Goal: Contribute content

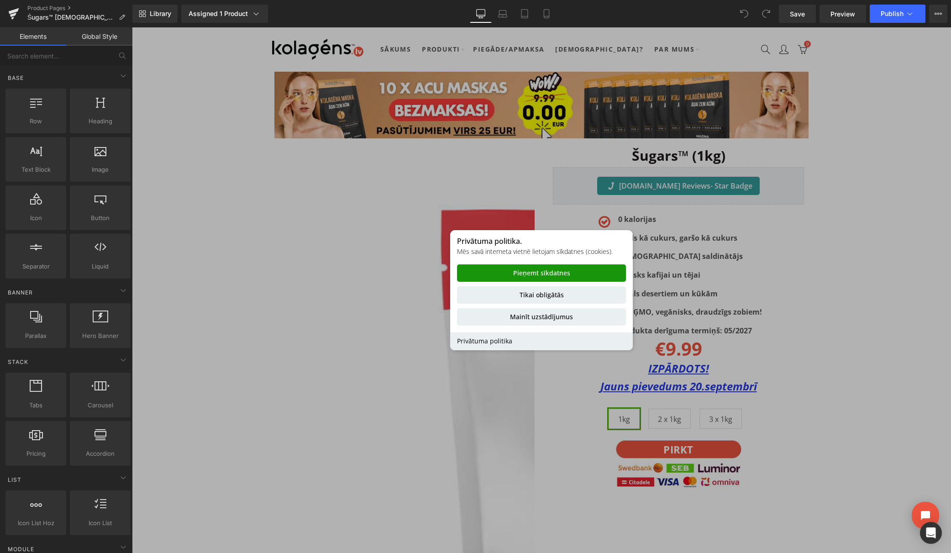
click at [580, 272] on button "Pieņemt sīkdatnes" at bounding box center [541, 273] width 169 height 17
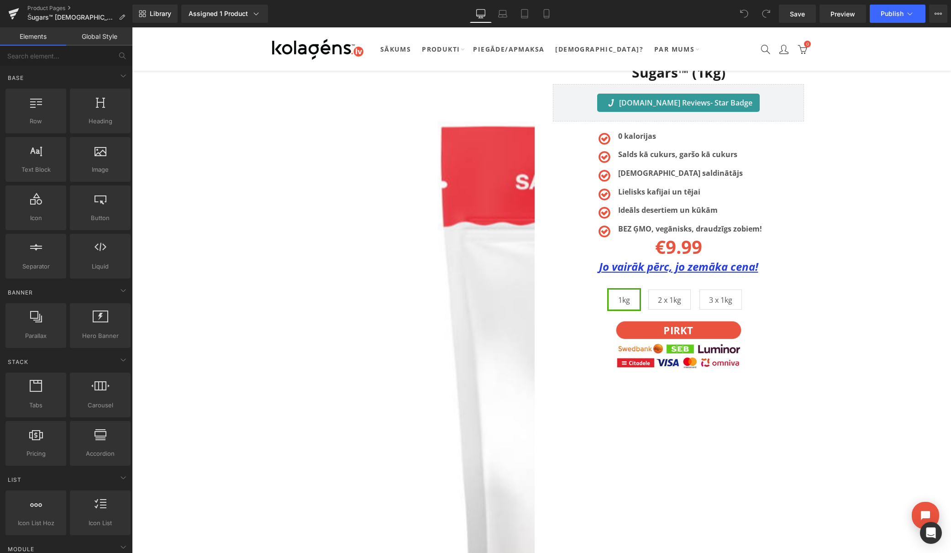
scroll to position [2262, 0]
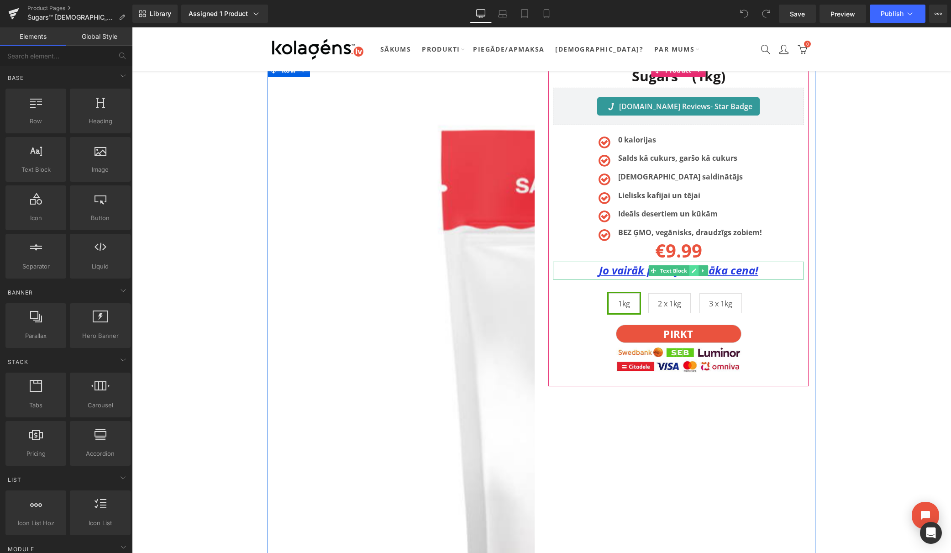
click at [690, 273] on link at bounding box center [695, 270] width 10 height 11
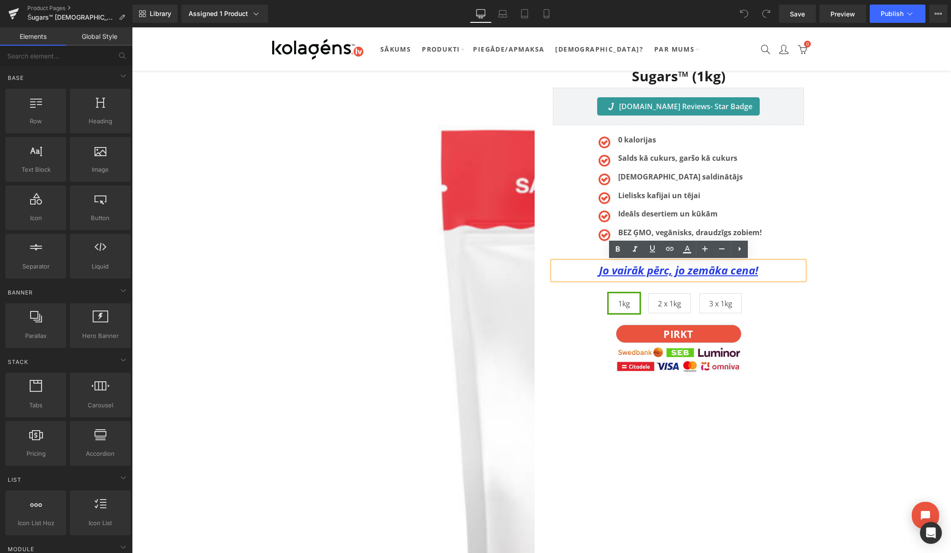
click at [685, 273] on u "Jo vairāk pērc, jo zemāka cena!" at bounding box center [678, 270] width 159 height 15
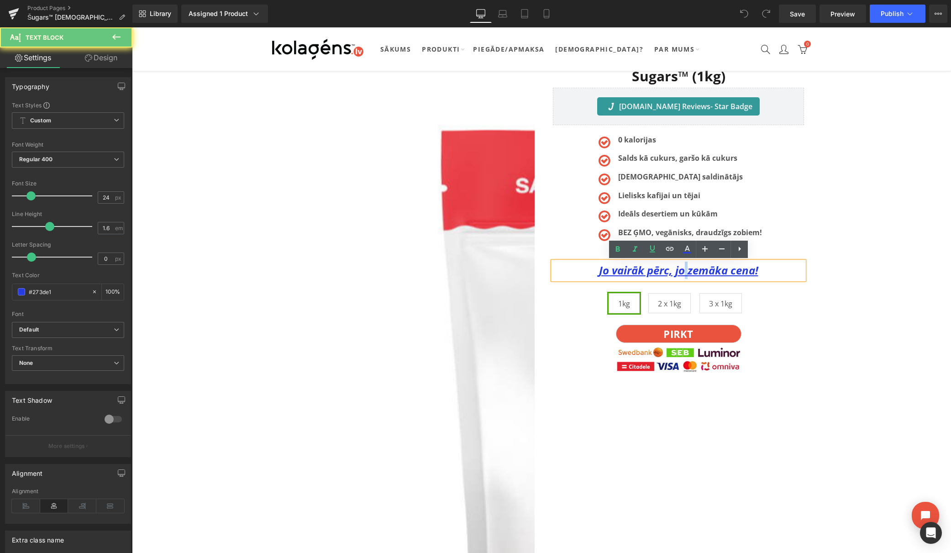
click at [685, 273] on u "Jo vairāk pērc, jo zemāka cena!" at bounding box center [678, 270] width 159 height 15
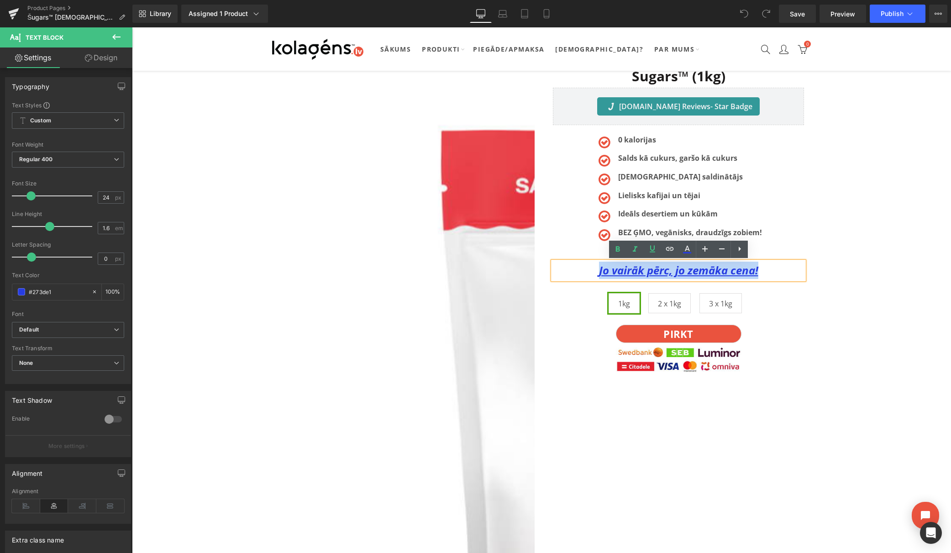
copy u "Jo vairāk pērc, jo zemāka cena!"
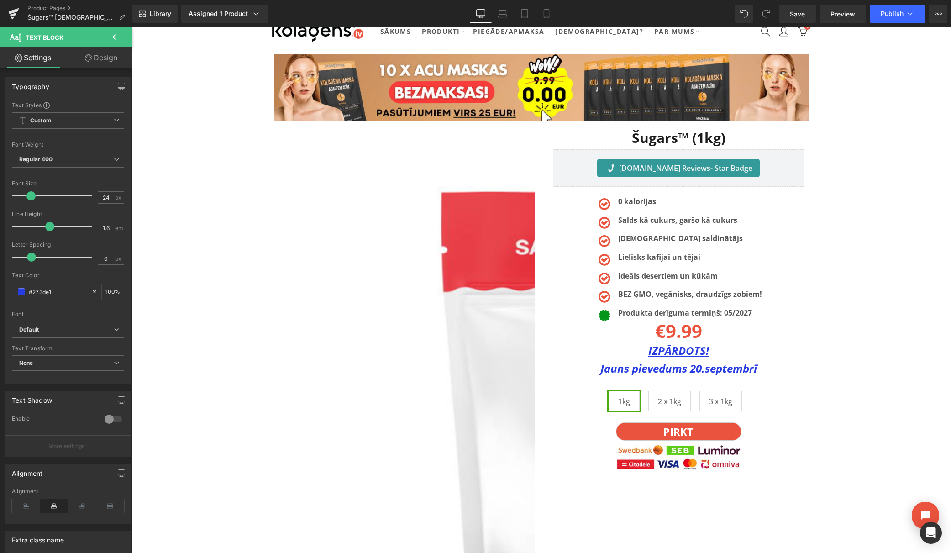
scroll to position [0, 0]
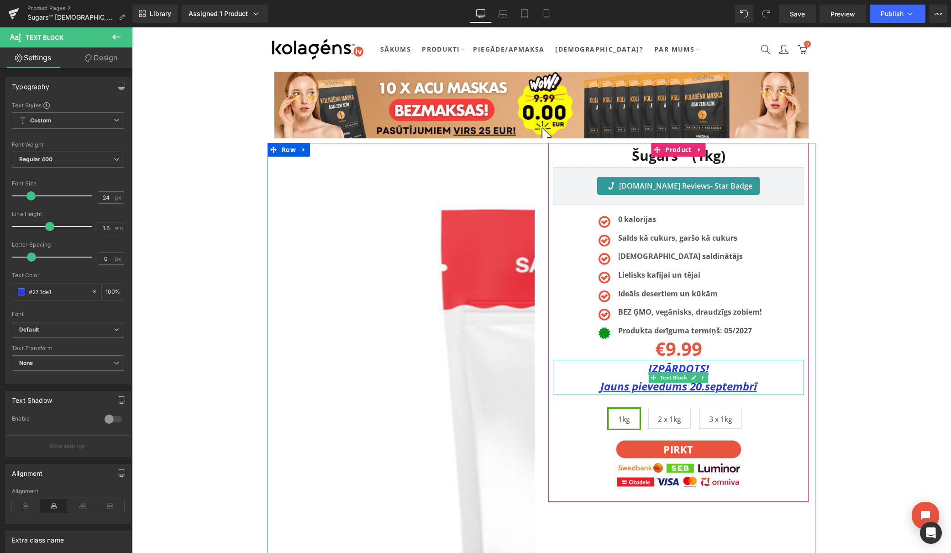
click at [677, 386] on u "Jauns pievedums 20.septembrī" at bounding box center [679, 386] width 157 height 15
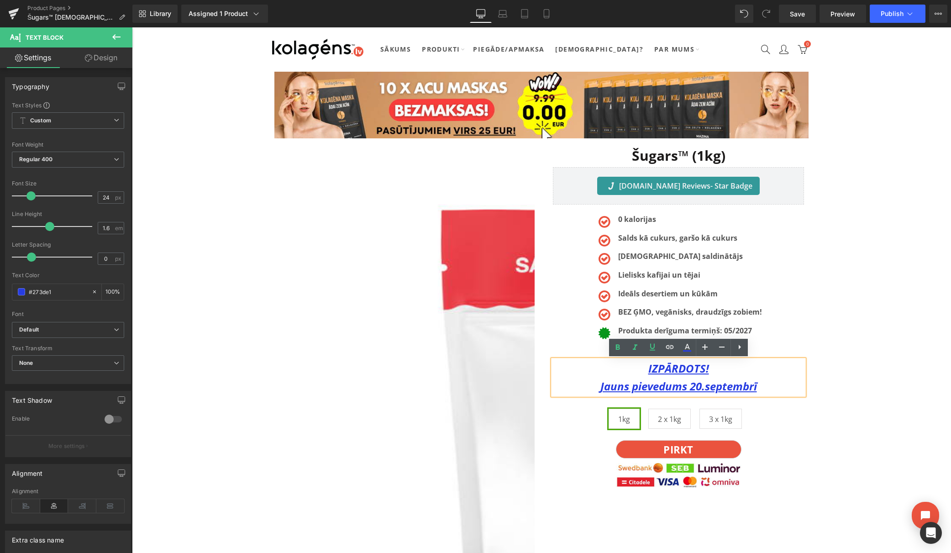
click at [694, 367] on u "IZPĀRDOTS!" at bounding box center [679, 368] width 61 height 15
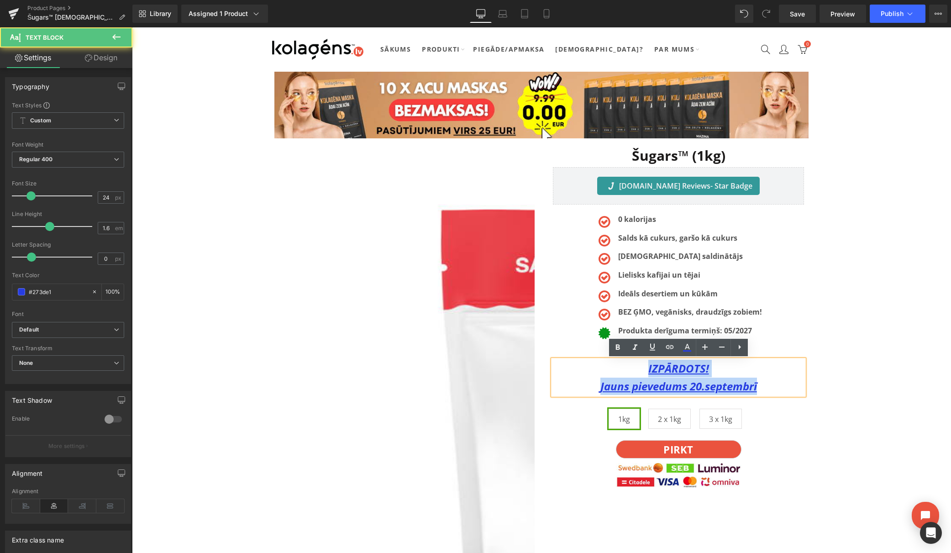
drag, startPoint x: 760, startPoint y: 386, endPoint x: 643, endPoint y: 372, distance: 117.8
click at [643, 372] on div "IZPĀRDOTS! Jauns pievedums [DATE]" at bounding box center [678, 377] width 251 height 35
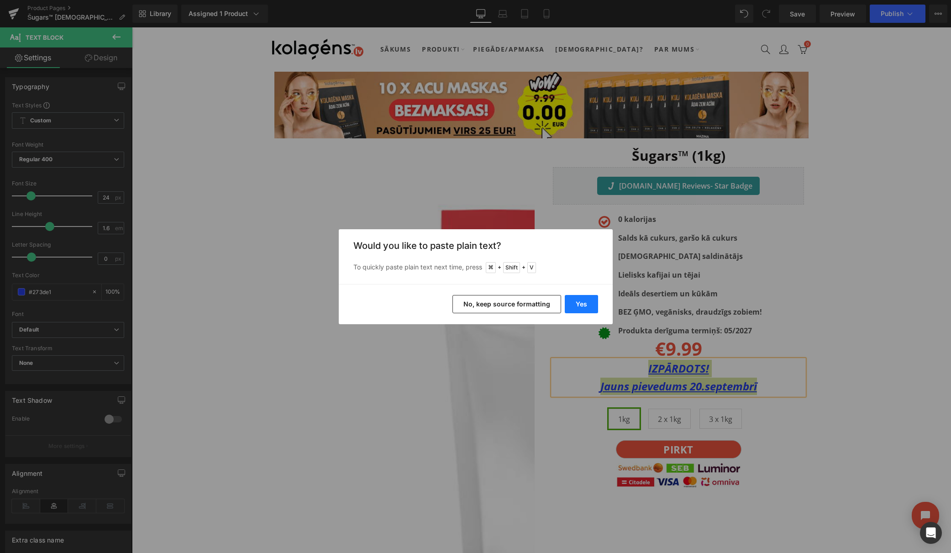
click at [579, 305] on button "Yes" at bounding box center [581, 304] width 33 height 18
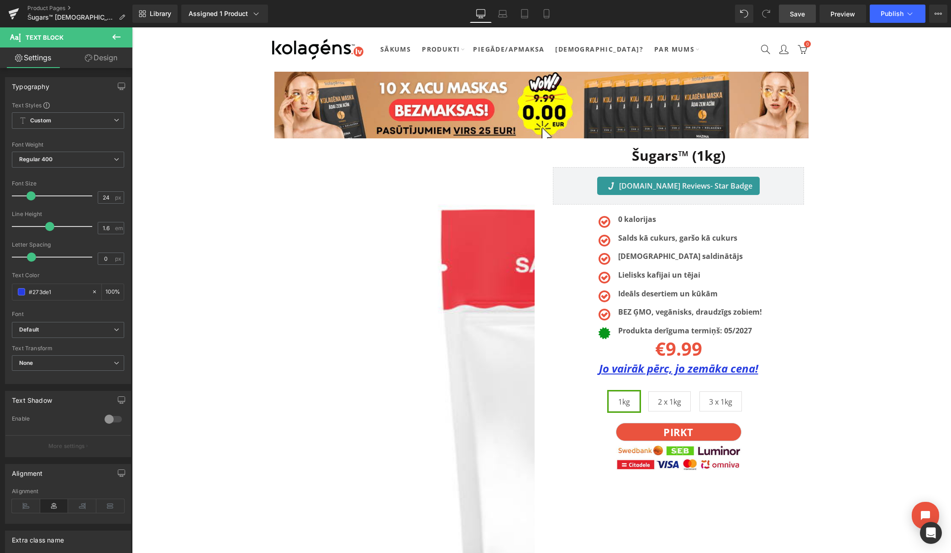
click at [800, 15] on span "Save" at bounding box center [797, 14] width 15 height 10
click at [900, 14] on span "Publish" at bounding box center [892, 13] width 23 height 7
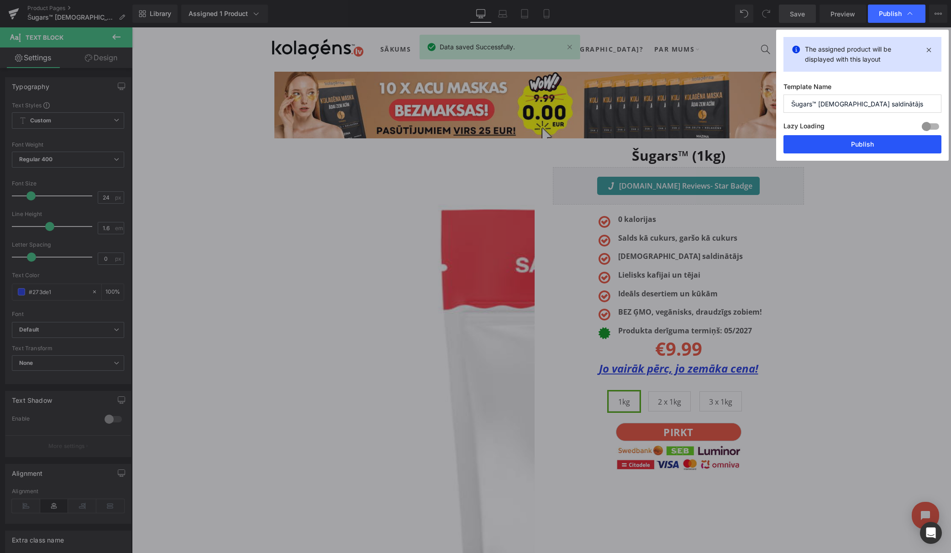
click at [866, 141] on button "Publish" at bounding box center [863, 144] width 158 height 18
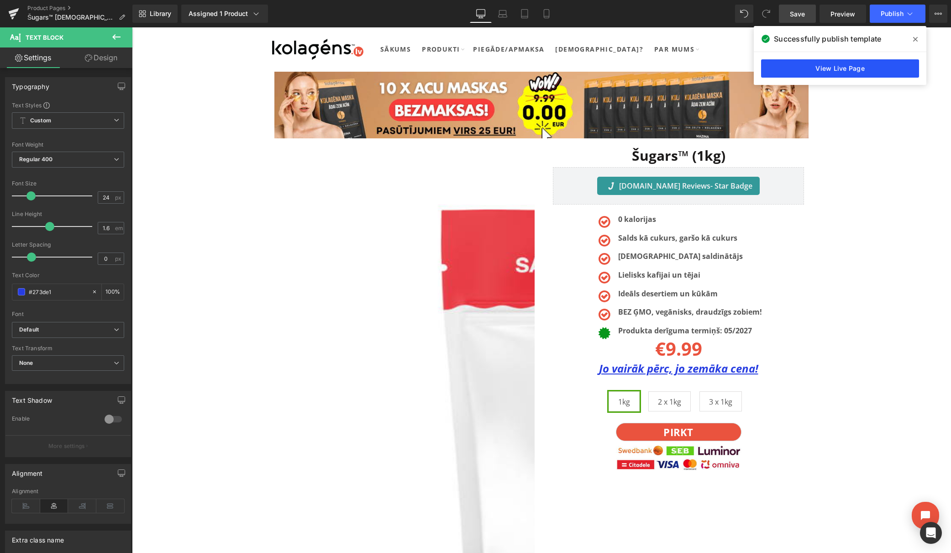
click at [846, 66] on link "View Live Page" at bounding box center [840, 68] width 158 height 18
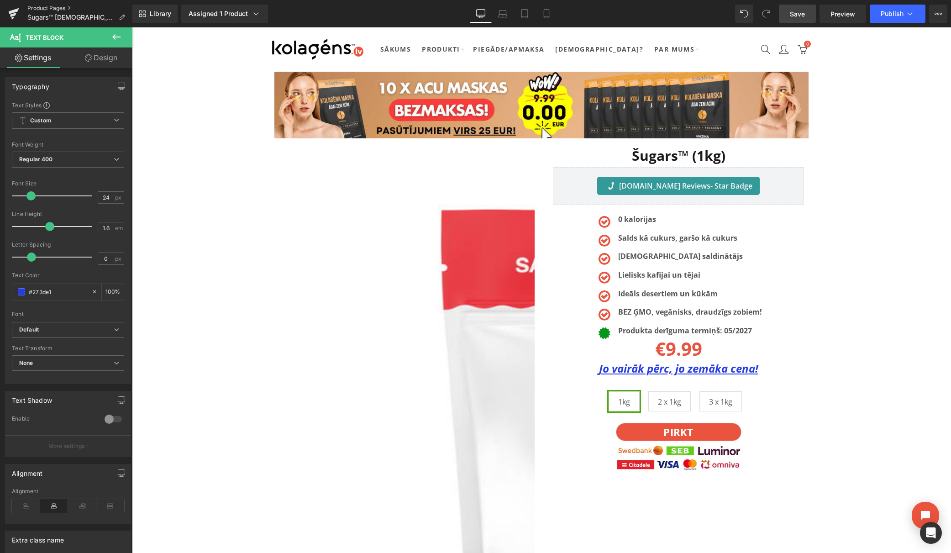
click at [56, 8] on link "Product Pages" at bounding box center [79, 8] width 105 height 7
